Goal: Contribute content: Add original content to the website for others to see

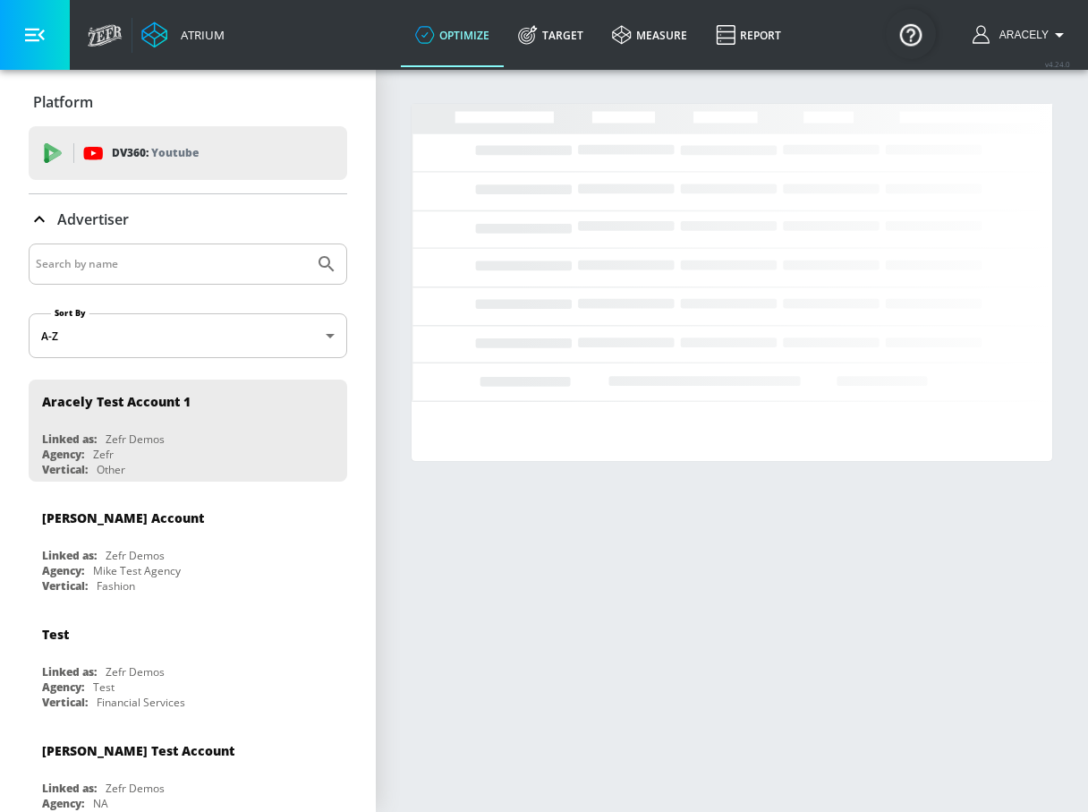
click at [35, 44] on icon "button" at bounding box center [35, 35] width 20 height 20
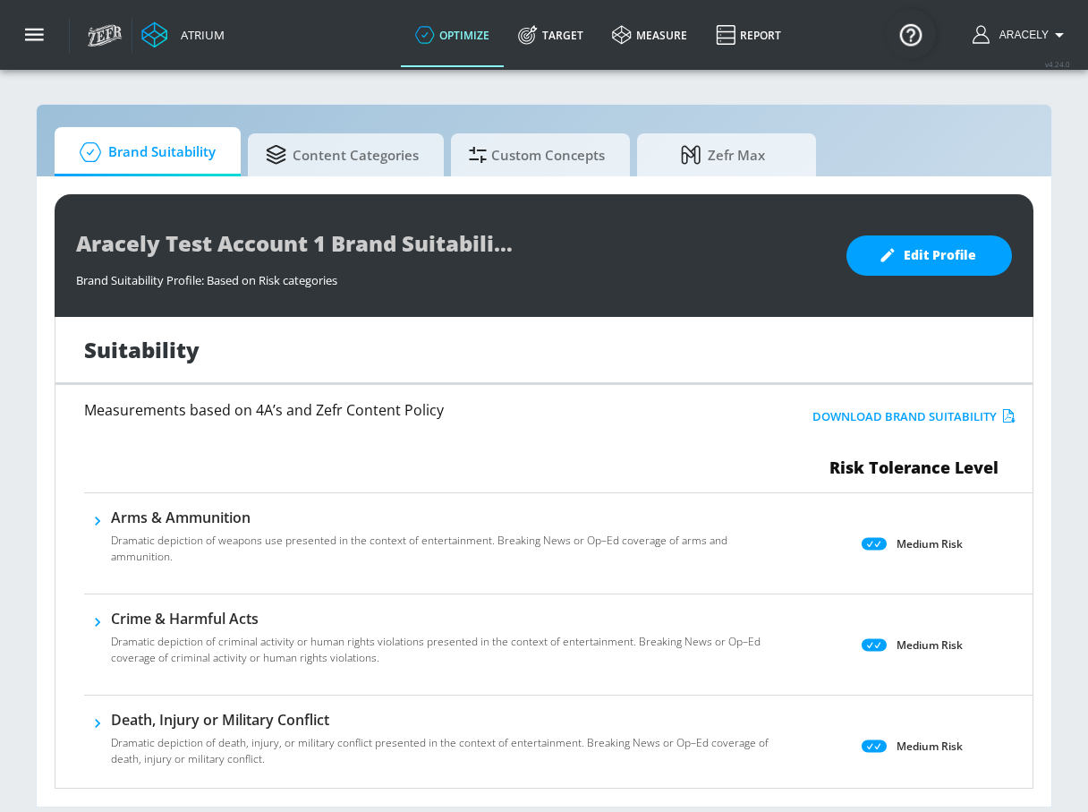
click at [531, 172] on span "Custom Concepts" at bounding box center [537, 154] width 136 height 43
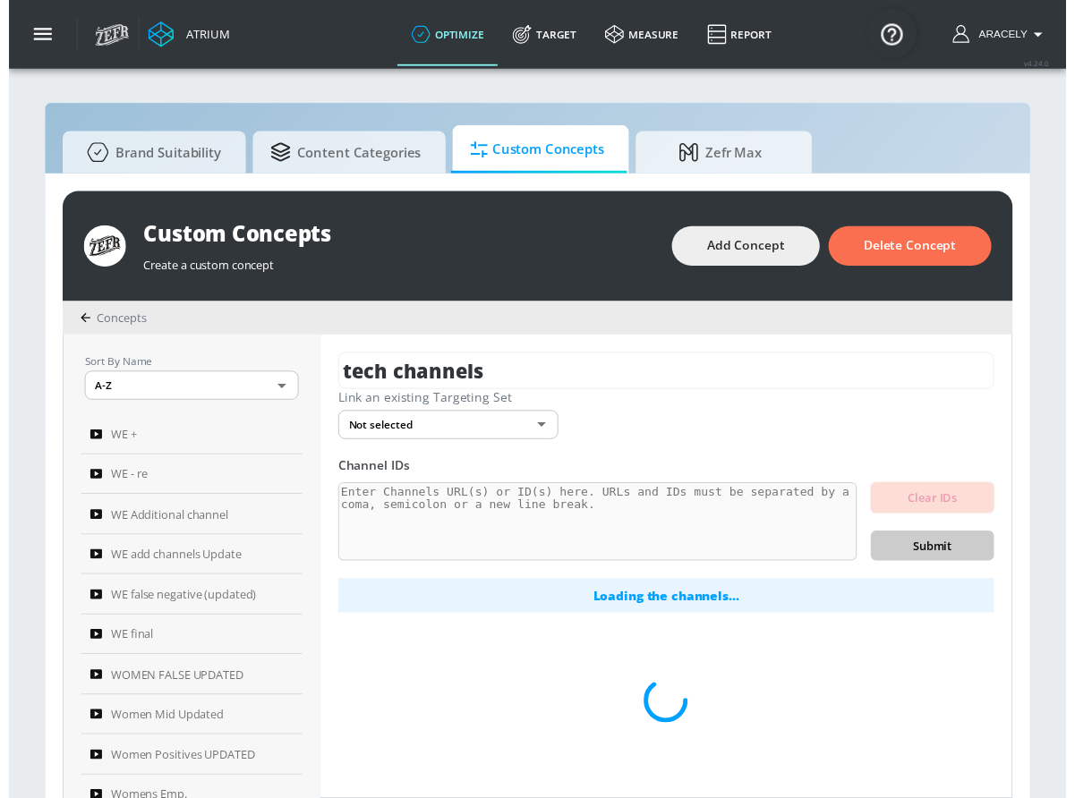
scroll to position [4, 0]
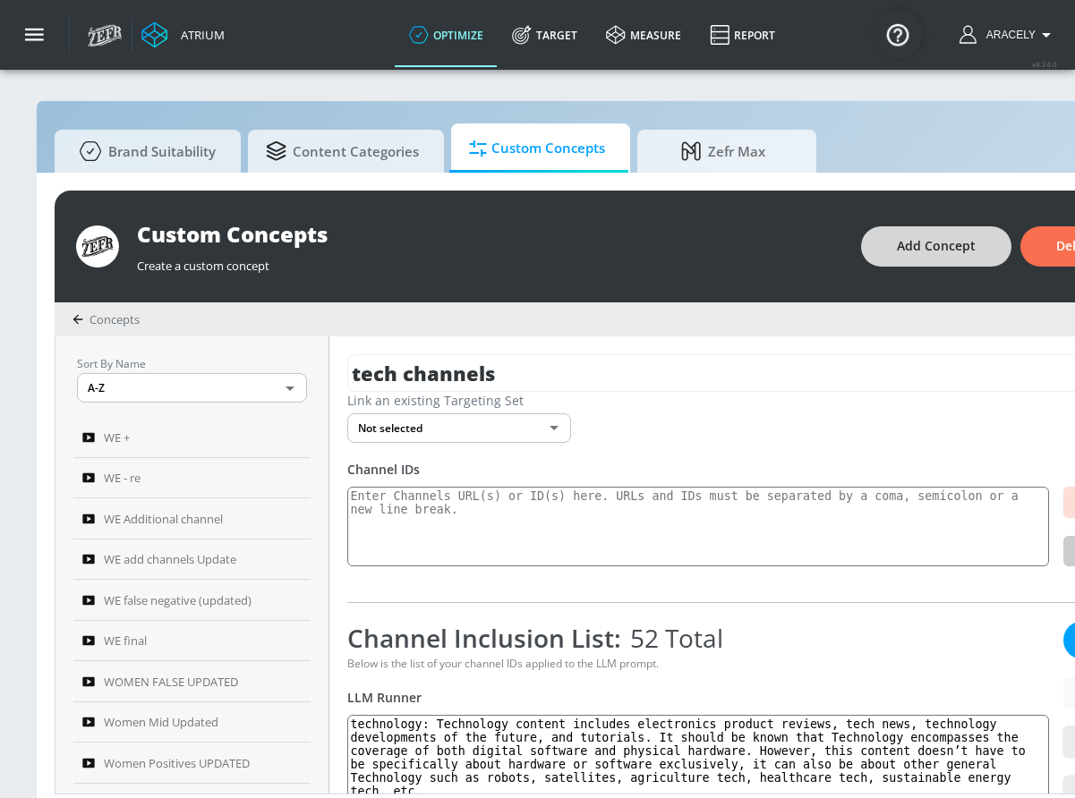
click at [956, 244] on span "Add Concept" at bounding box center [936, 246] width 79 height 22
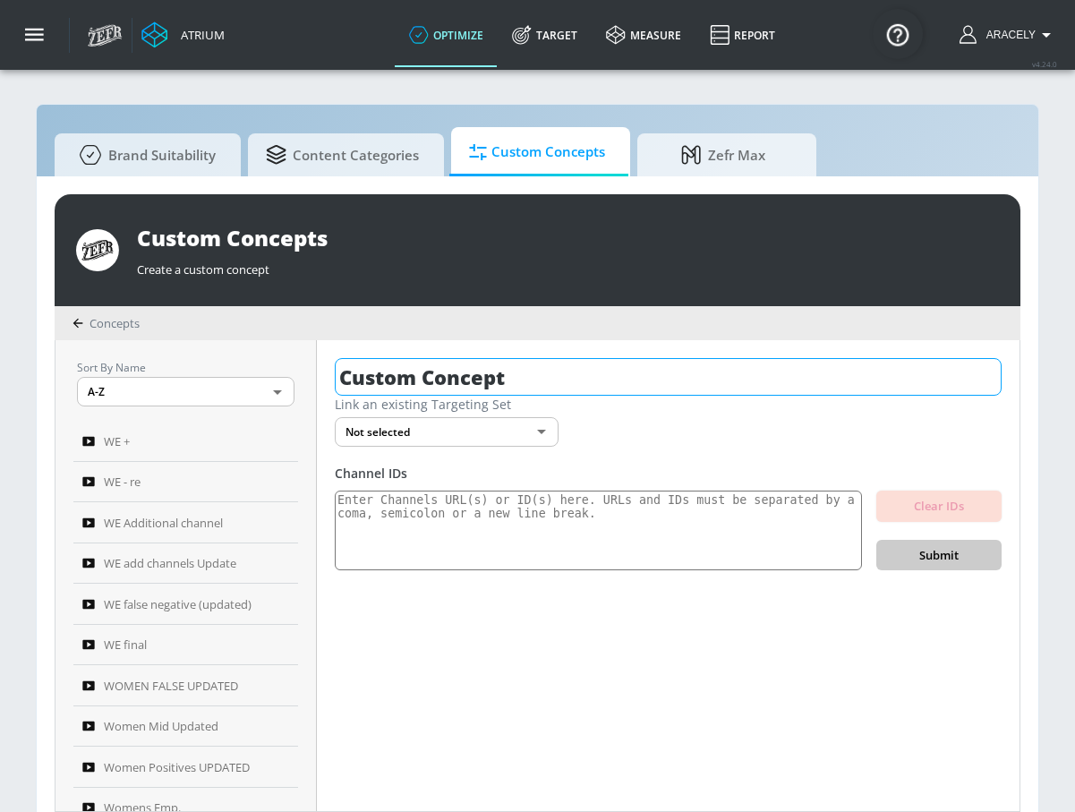
click at [496, 380] on input "Custom Concept" at bounding box center [668, 377] width 667 height 38
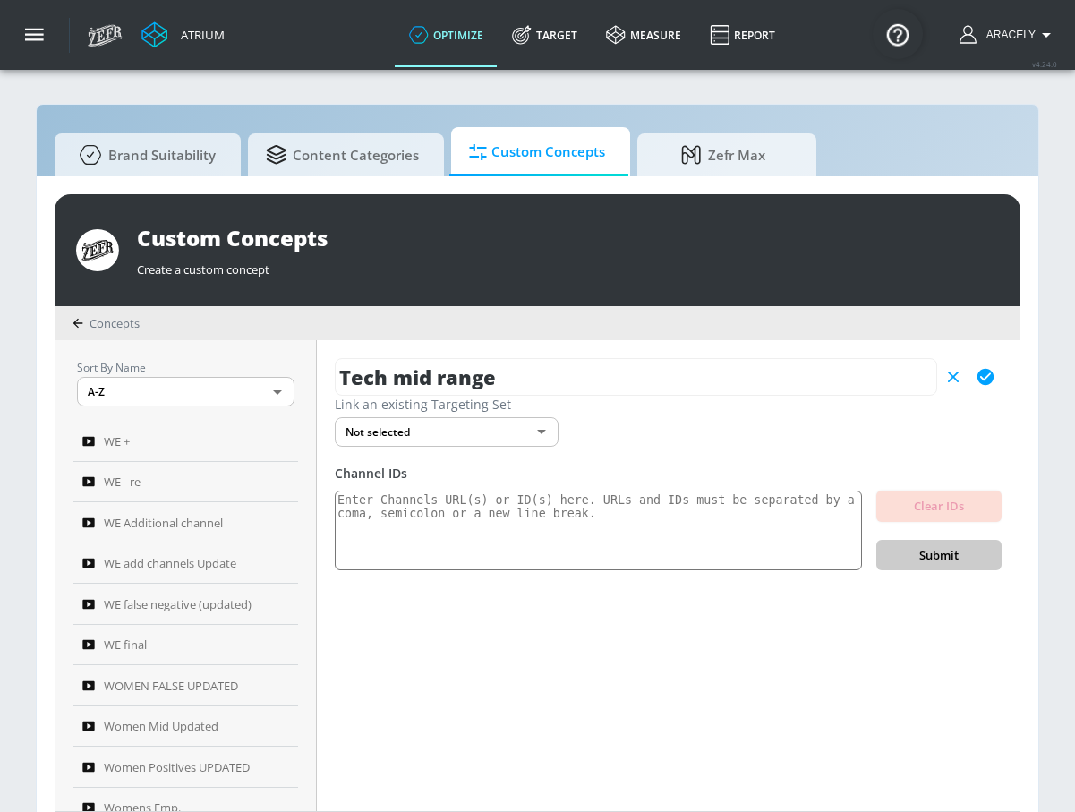
type input "Tech mid range"
click at [982, 380] on icon "button" at bounding box center [985, 377] width 16 height 16
click at [620, 505] on textarea at bounding box center [598, 531] width 527 height 81
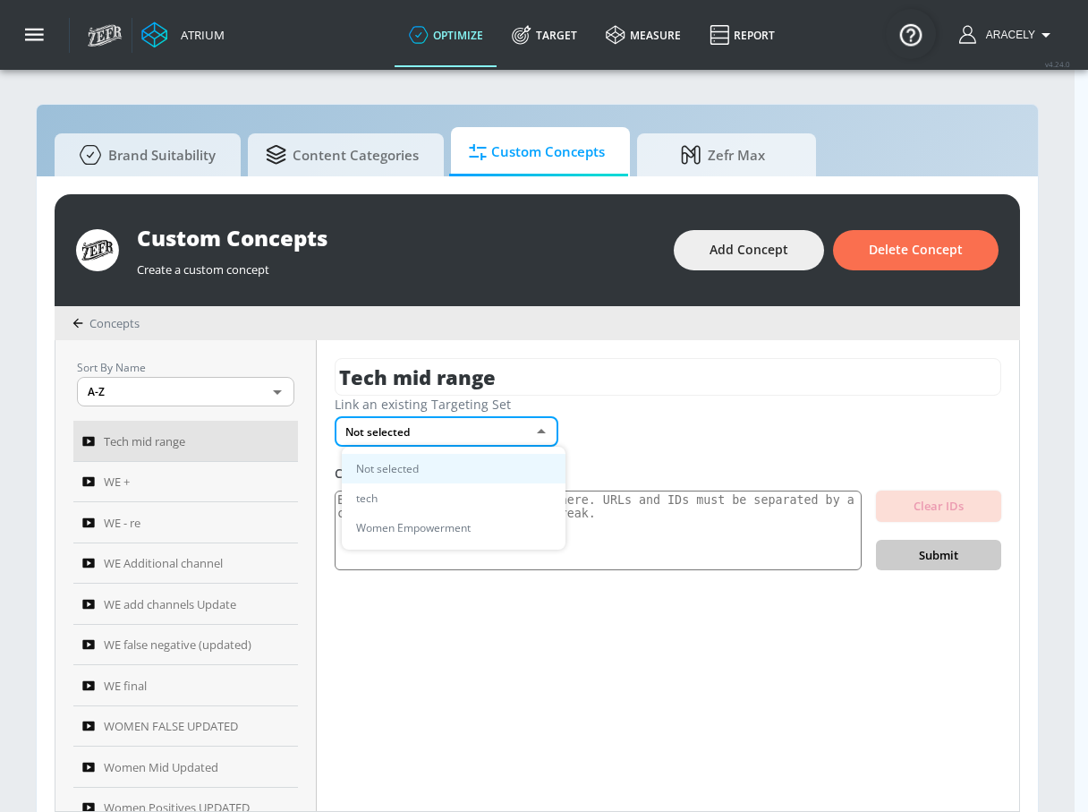
click at [489, 428] on body "Atrium optimize Target measure Report optimize Target measure Report v 4.24.0 […" at bounding box center [544, 415] width 1088 height 831
click at [457, 492] on li "tech" at bounding box center [454, 498] width 224 height 30
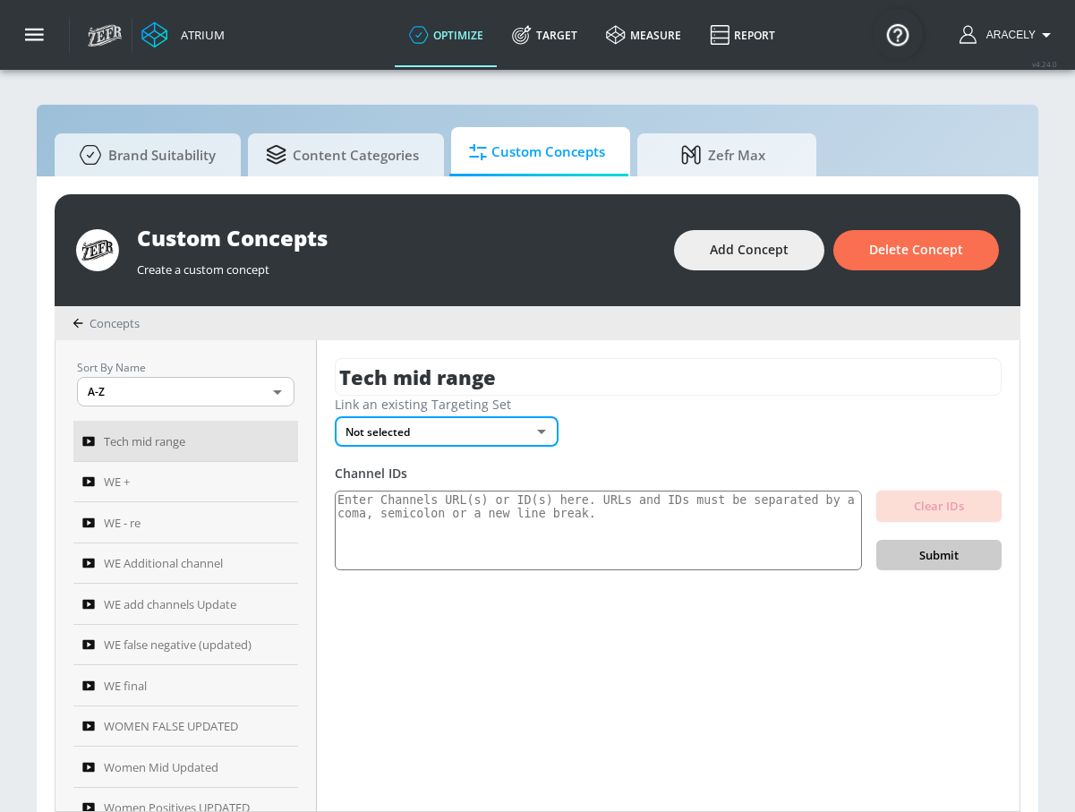
type input "36ea7def-f243-4077-84bd-e48e3dee47b7"
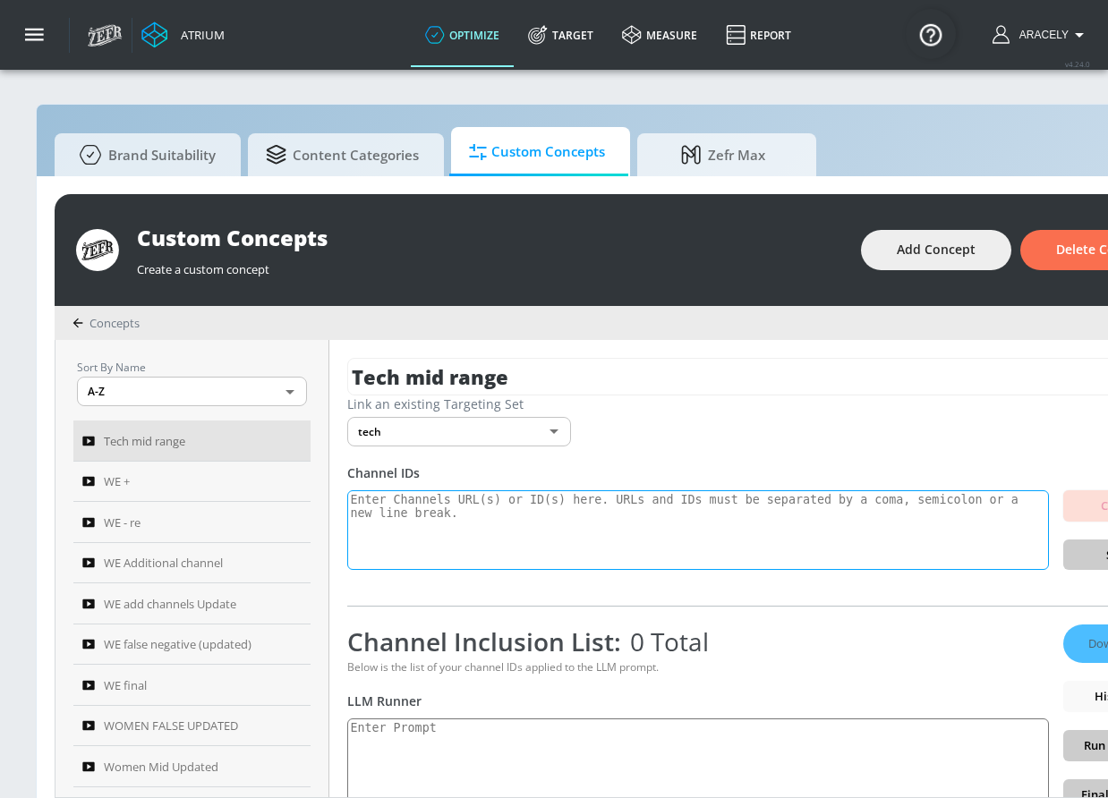
click at [593, 535] on textarea at bounding box center [698, 531] width 702 height 81
paste textarea "UCPPCRgKRdPzFJ_g5k5lYvAQ UCpklhEiD8t-MUPG1rbnd9OQ UCQvO3yvPfkcwQfmxjvhN-Hw UCe5…"
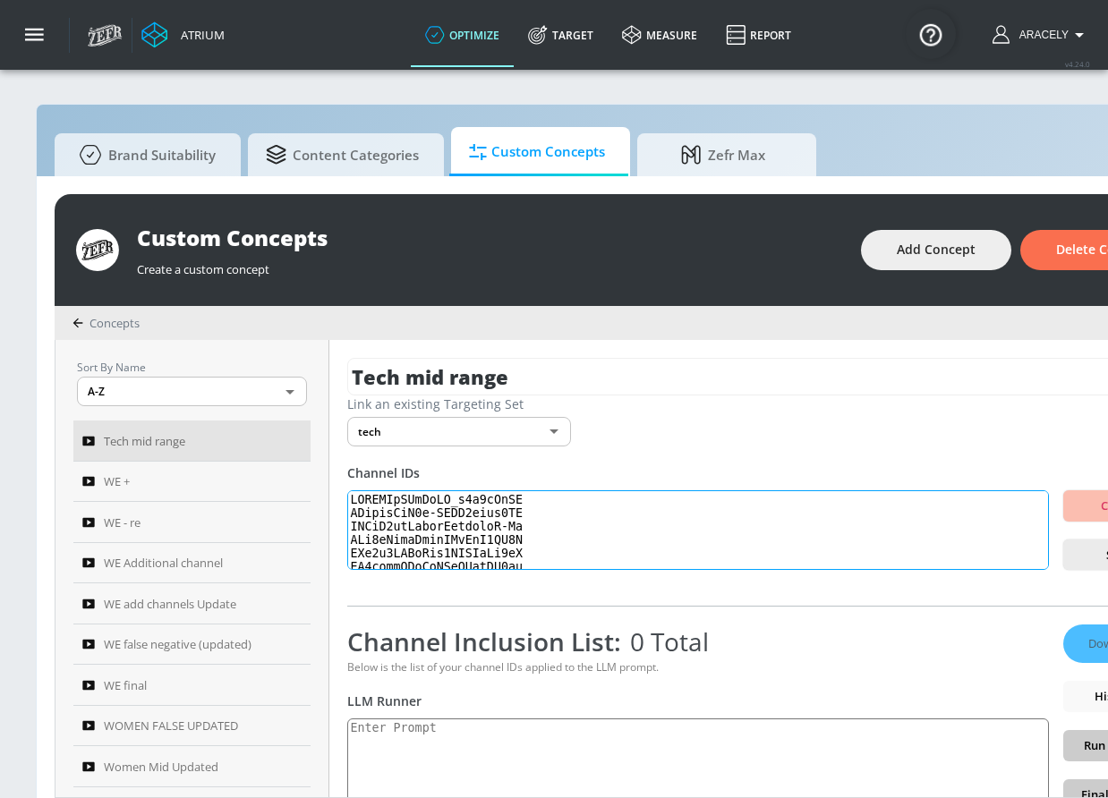
scroll to position [617, 0]
type textarea "UCPPCRgKRdPzFJ_g5k5lYvAQ UCpklhEiD8t-MUPG1rbnd9OQ UCQvO3yvPfkcwQfmxjvhN-Hw UCe5…"
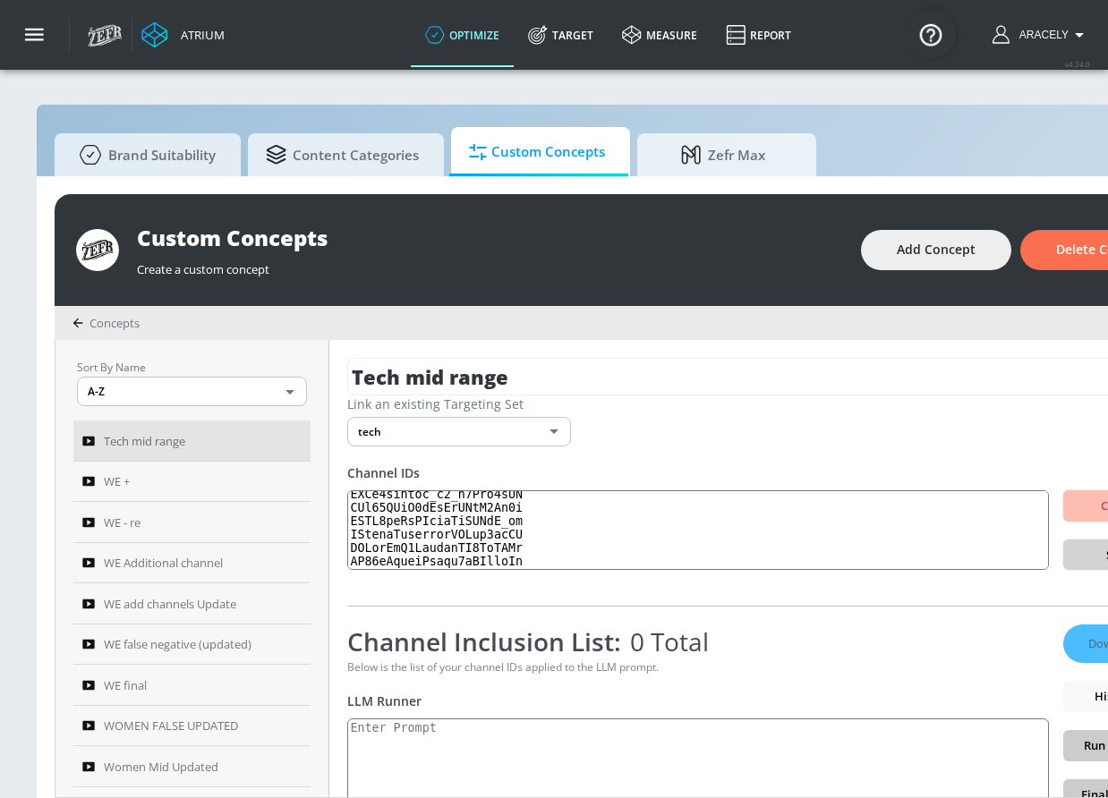
click at [1074, 545] on button "Submit" at bounding box center [1125, 555] width 125 height 31
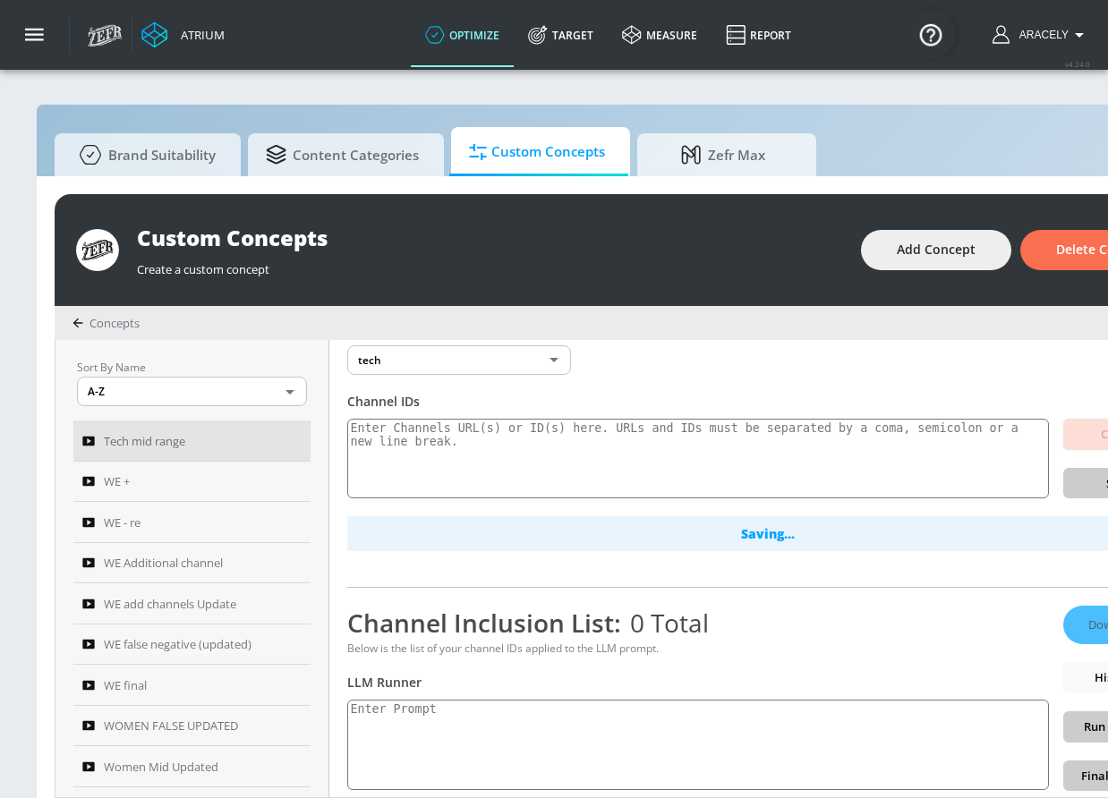
scroll to position [84, 0]
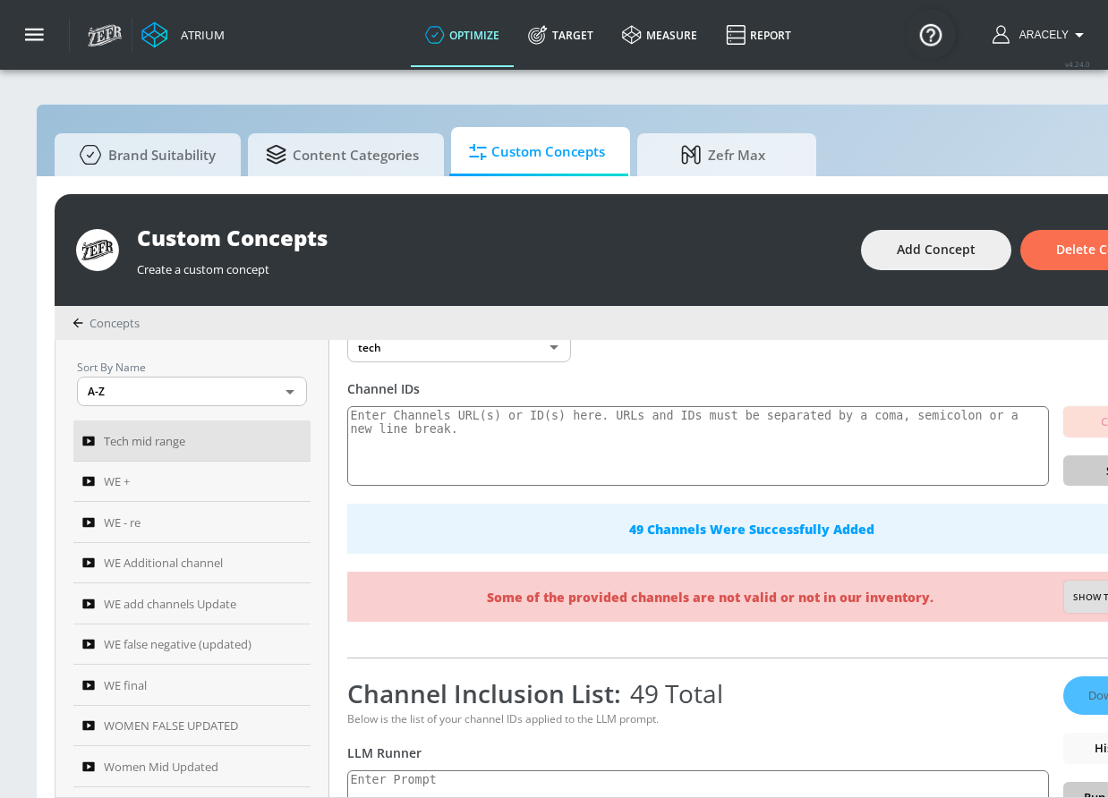
click at [1074, 590] on button "Show them" at bounding box center [1101, 597] width 74 height 32
type textarea "Invalid channels: UCJYEJsyAYxem2QTKKVGvwoA"
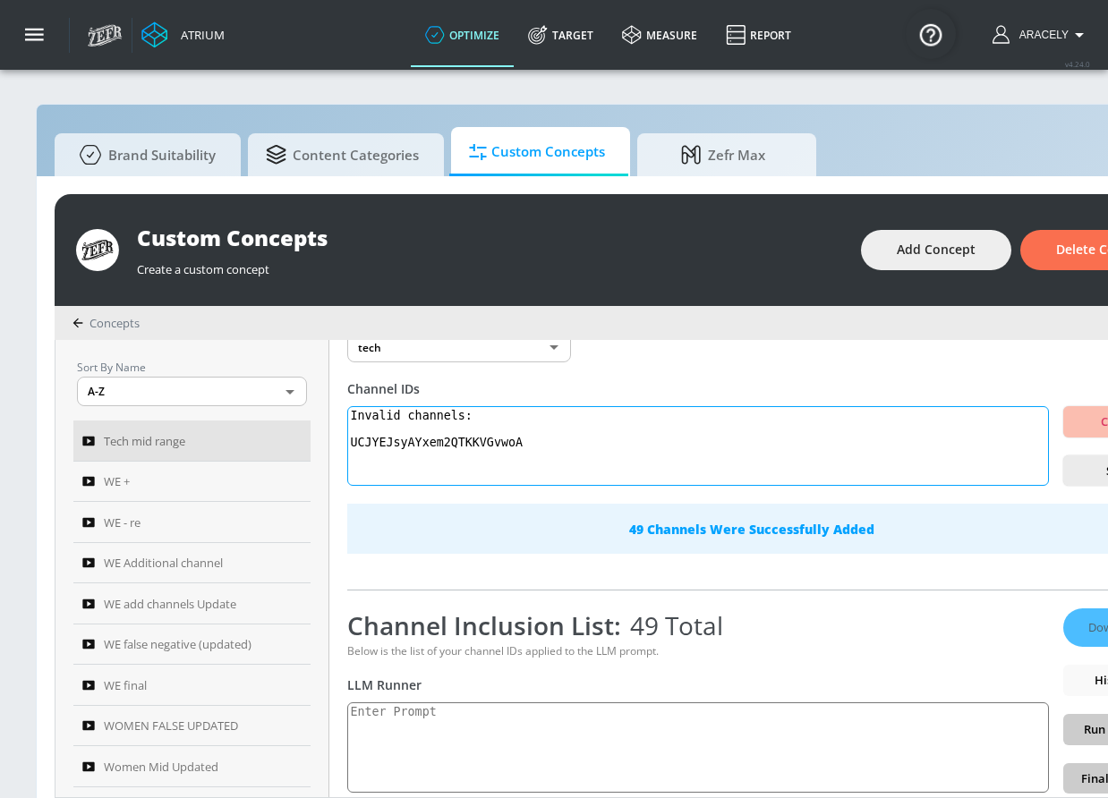
drag, startPoint x: 551, startPoint y: 454, endPoint x: 350, endPoint y: 412, distance: 204.9
click at [350, 412] on div "Tech mid range Link an existing Targeting Set tech 36ea7def-f243-4077-84bd-e48e…" at bounding box center [767, 568] width 877 height 457
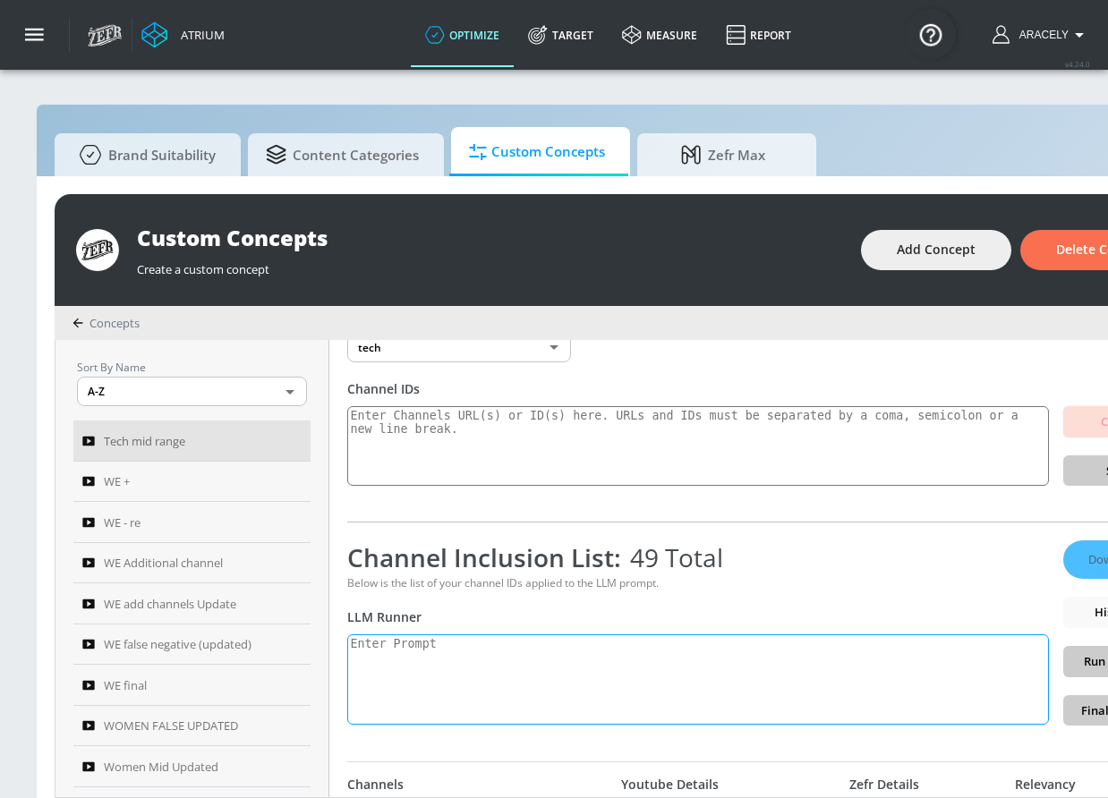
click at [538, 655] on textarea at bounding box center [698, 680] width 702 height 90
paste textarea "Technology content includes electronics product reviews, tech news, technology …"
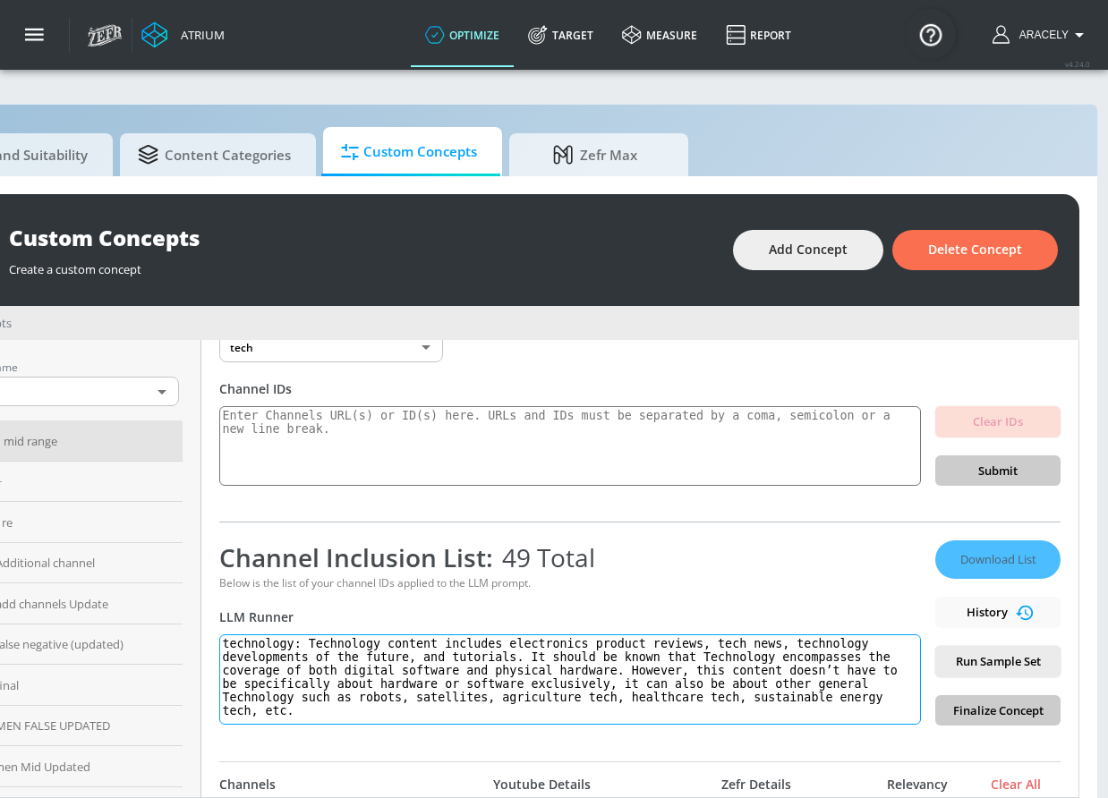
scroll to position [0, 133]
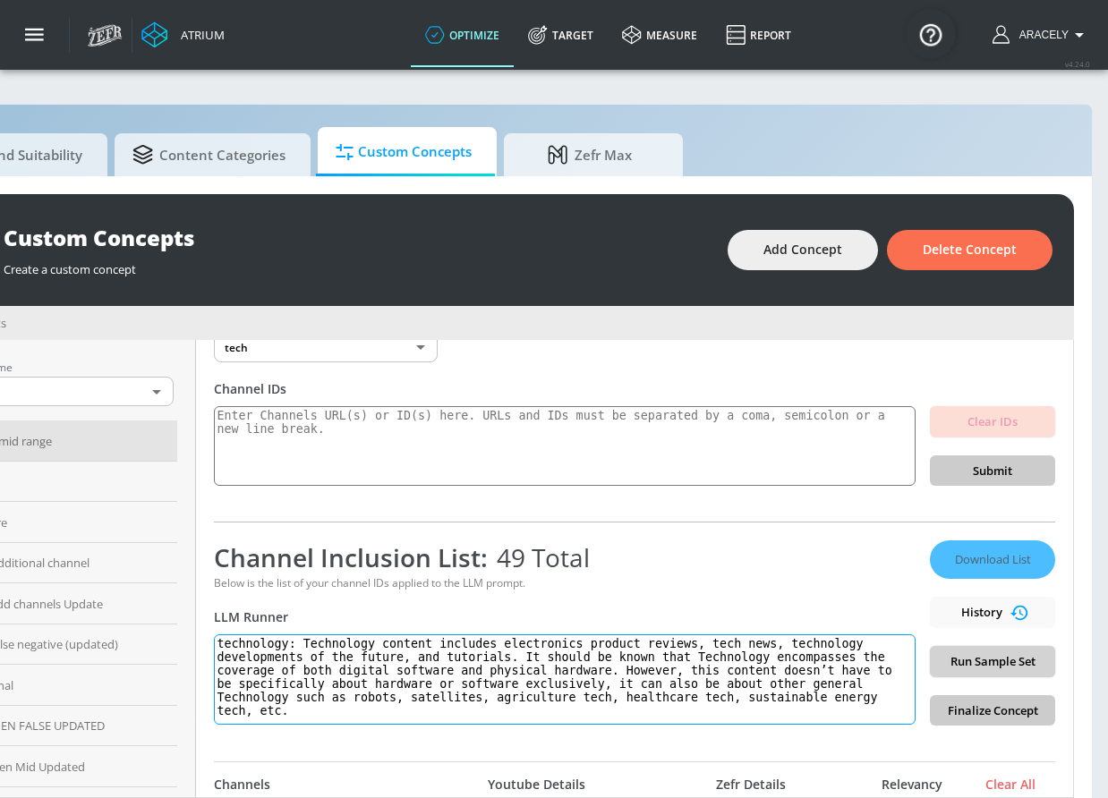
type textarea "technology: Technology content includes electronics product reviews, tech news,…"
click at [1000, 661] on span "Run Sample Set" at bounding box center [992, 662] width 97 height 21
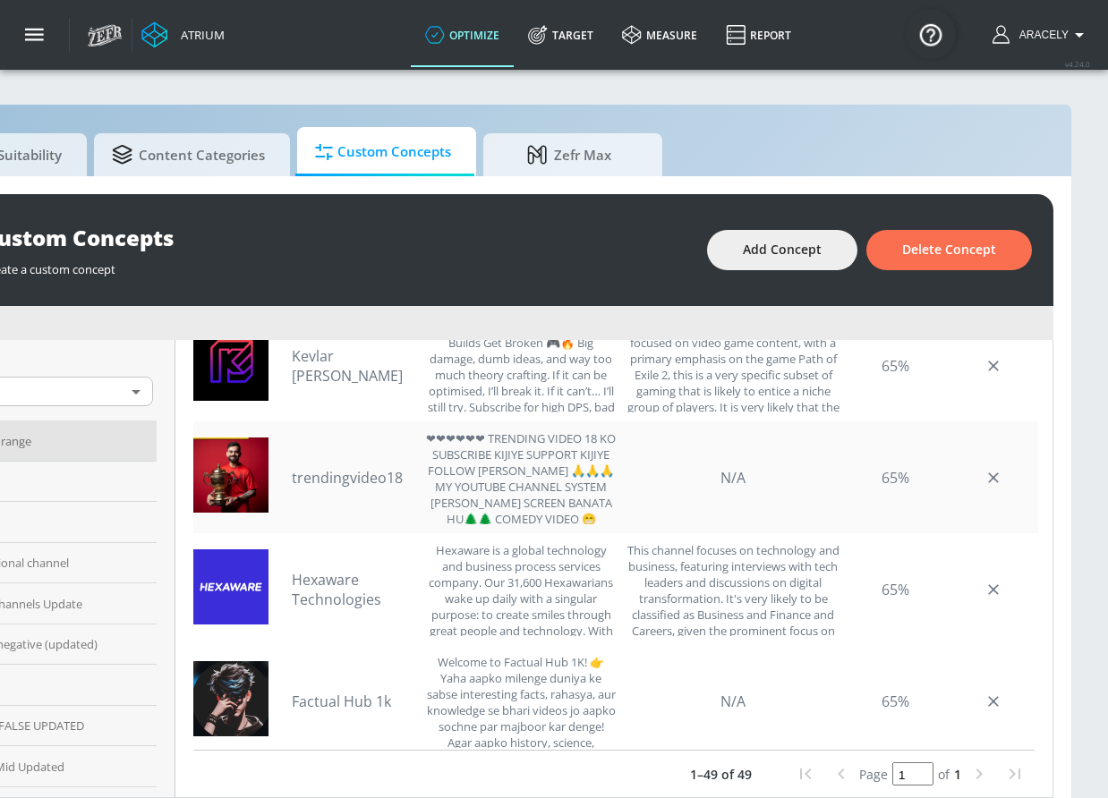
scroll to position [0, 0]
